Goal: Information Seeking & Learning: Find specific fact

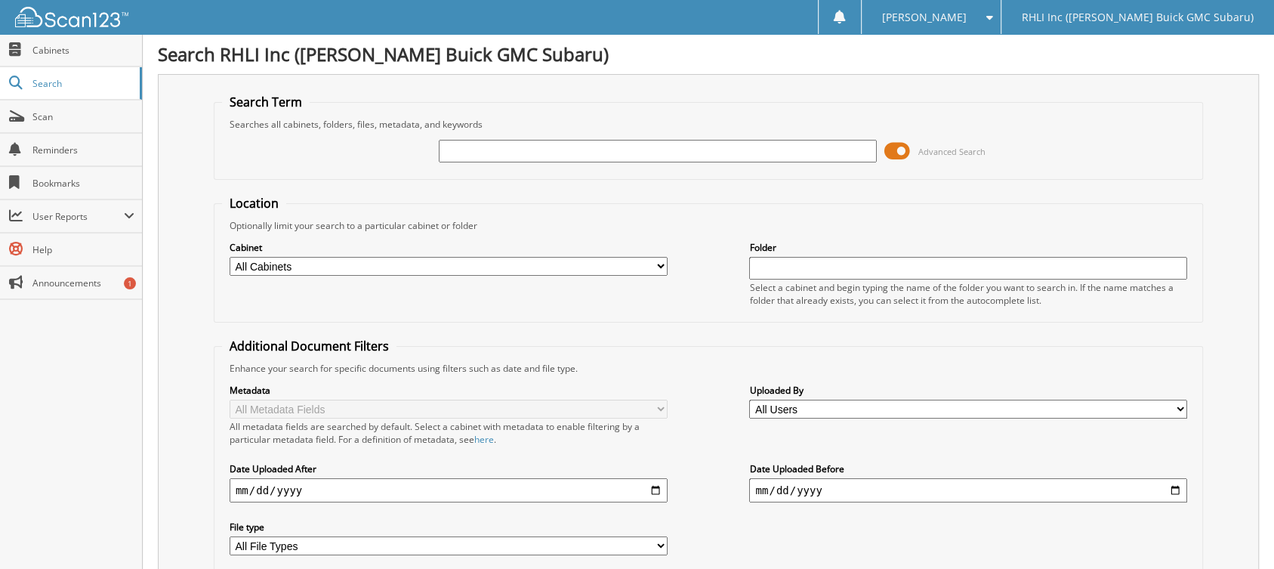
click at [505, 149] on input "text" at bounding box center [658, 151] width 438 height 23
type input "KUYPER"
click at [638, 261] on select "All Cabinets JAN 2020 CAR DEALS 2016 CAR DEALS 2016 WARRANTY CANCELATION 2017 C…" at bounding box center [449, 266] width 438 height 19
select select "45535"
click at [230, 257] on select "All Cabinets JAN 2020 CAR DEALS 2016 CAR DEALS 2016 WARRANTY CANCELATION 2017 C…" at bounding box center [449, 266] width 438 height 19
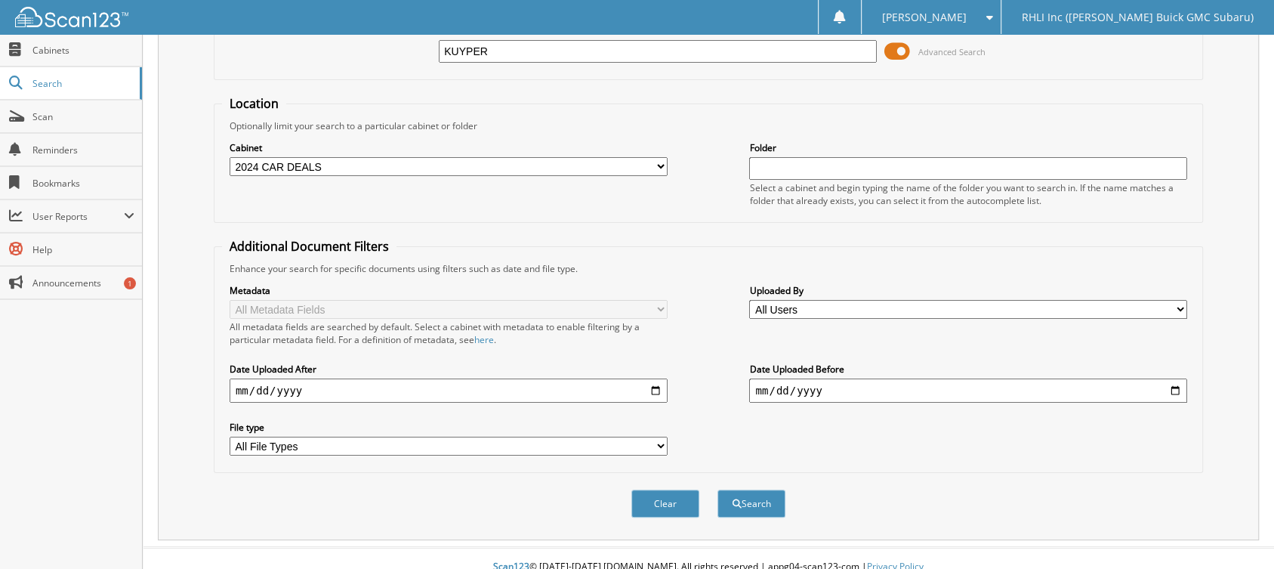
scroll to position [100, 0]
click at [764, 489] on button "Search" at bounding box center [752, 503] width 68 height 28
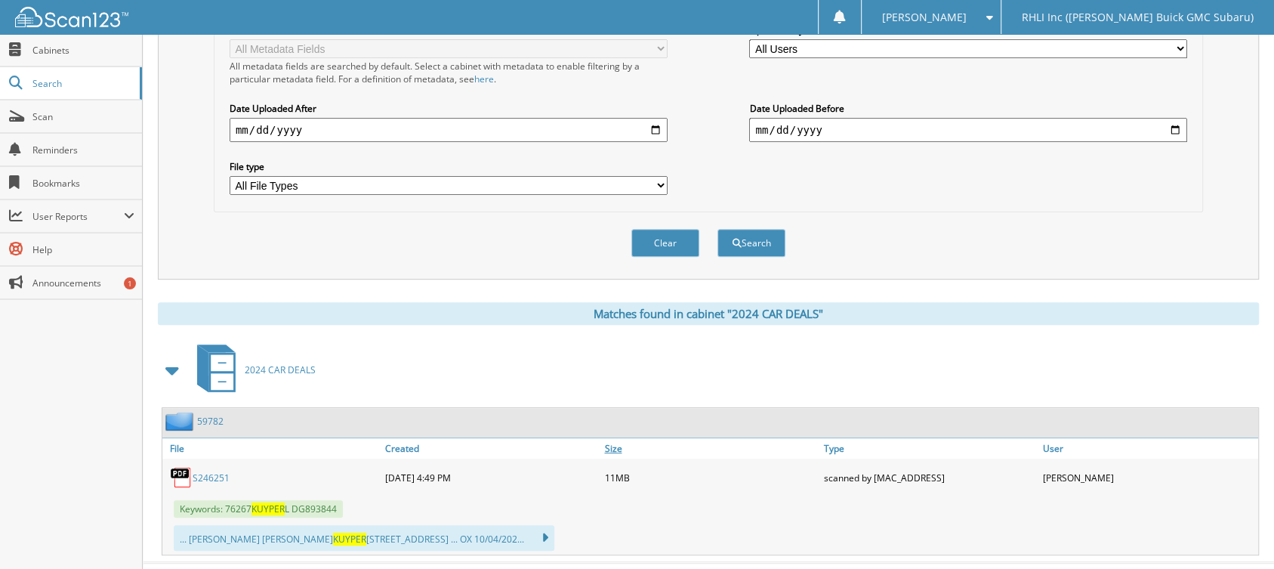
scroll to position [374, 0]
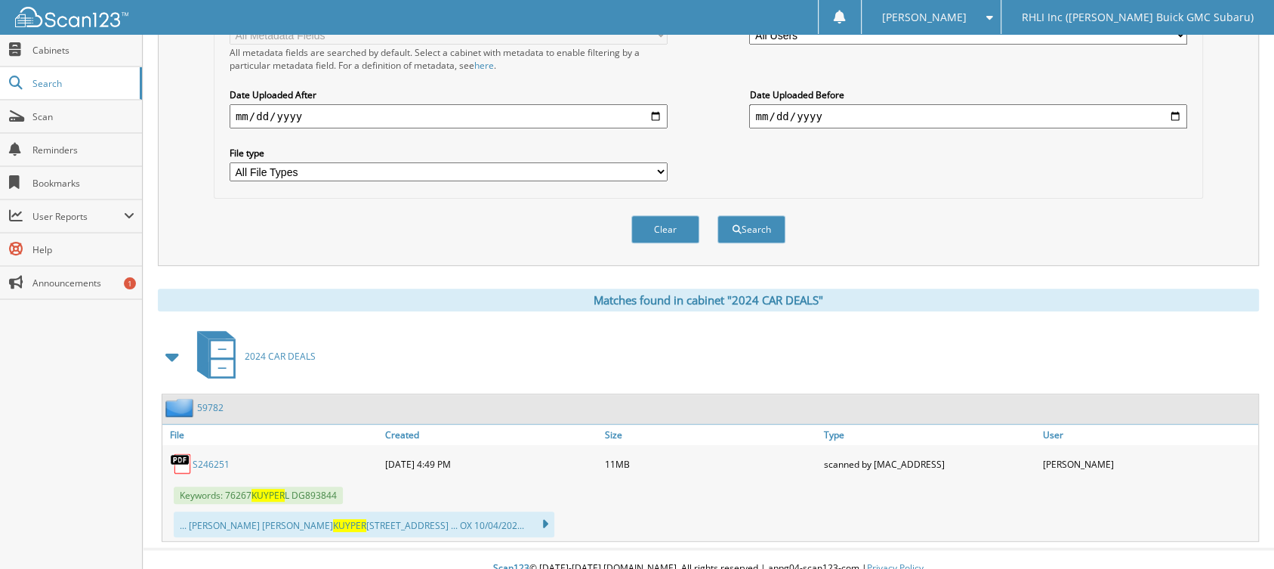
click at [247, 486] on span "Keywords: 76267 KUYPER L DG893844" at bounding box center [258, 494] width 169 height 17
click at [212, 458] on link "S246251" at bounding box center [211, 464] width 37 height 13
